Goal: Task Accomplishment & Management: Manage account settings

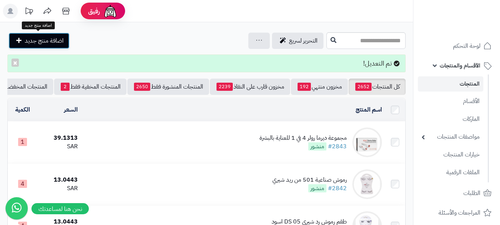
click at [43, 42] on span "اضافة منتج جديد" at bounding box center [44, 40] width 39 height 9
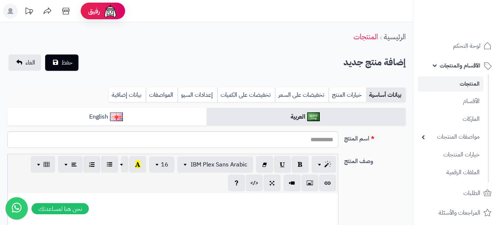
select select
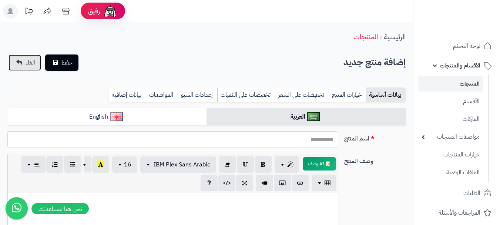
click at [22, 68] on link "الغاء" at bounding box center [25, 62] width 33 height 16
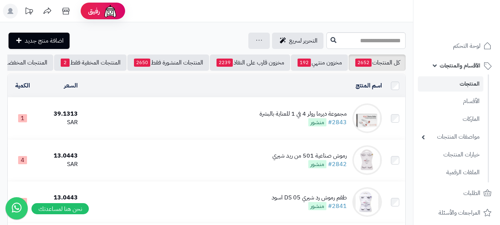
click at [238, 127] on td "مجموعة ديرما رولر 4 في 1 للعناية بالبشرة #2843 منشور" at bounding box center [233, 117] width 304 height 41
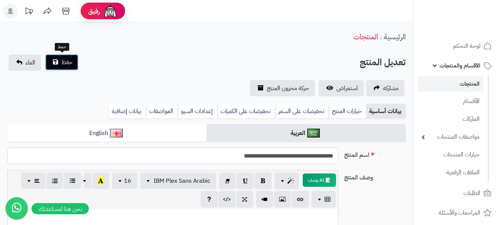
click at [66, 64] on span "حفظ" at bounding box center [66, 62] width 11 height 9
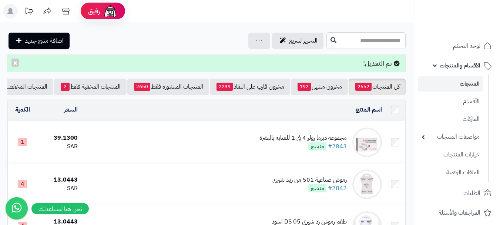
click at [13, 10] on rect at bounding box center [10, 11] width 15 height 15
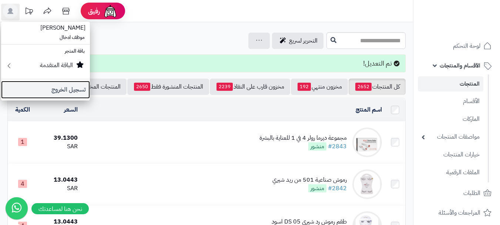
click at [58, 93] on link "تسجيل الخروج" at bounding box center [45, 90] width 89 height 18
